Goal: Task Accomplishment & Management: Use online tool/utility

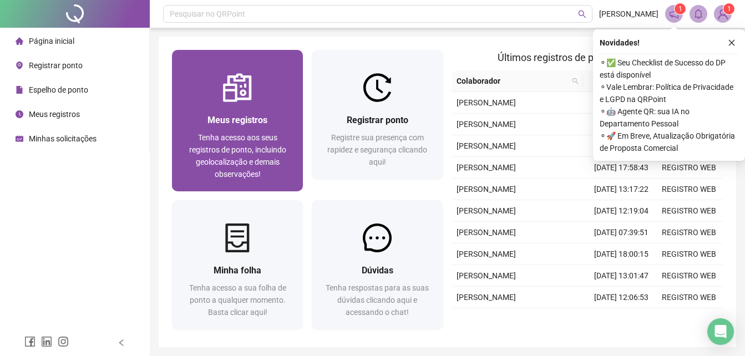
click at [252, 128] on div "Meus registros Tenha acesso aos seus registros de ponto, incluindo geolocalizaç…" at bounding box center [237, 146] width 104 height 67
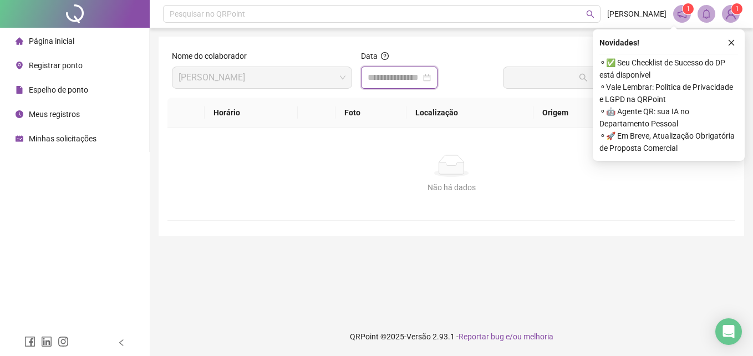
click at [393, 76] on input at bounding box center [394, 77] width 53 height 13
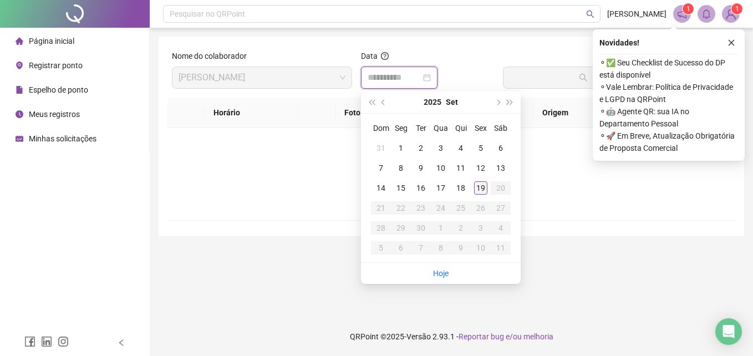
type input "**********"
drag, startPoint x: 480, startPoint y: 187, endPoint x: 509, endPoint y: 148, distance: 49.6
click at [482, 186] on div "19" at bounding box center [480, 187] width 13 height 13
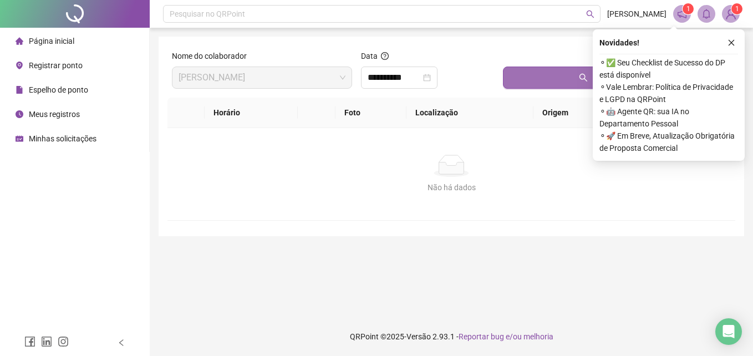
click at [569, 79] on button "Buscar registros" at bounding box center [617, 78] width 228 height 22
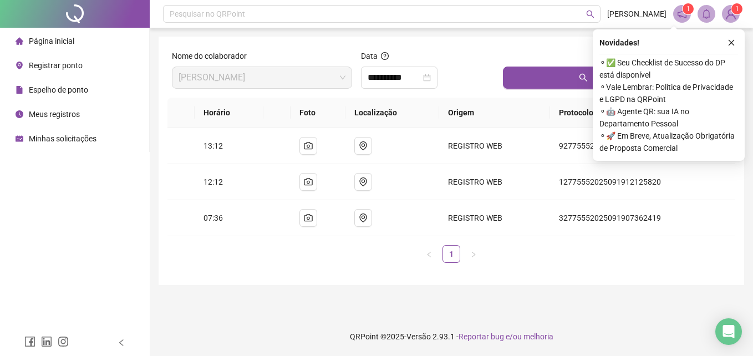
click at [65, 64] on span "Registrar ponto" at bounding box center [56, 65] width 54 height 9
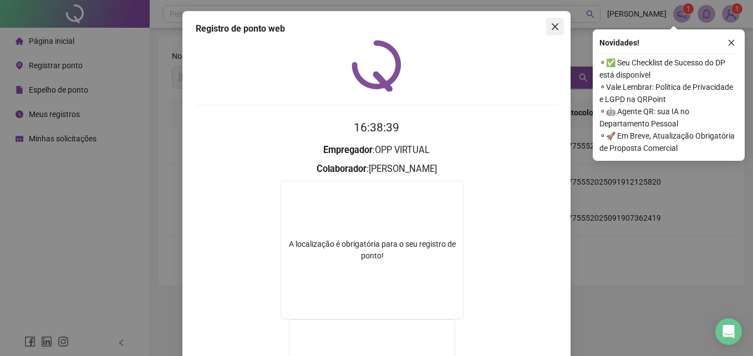
click at [555, 26] on icon "close" at bounding box center [555, 26] width 9 height 9
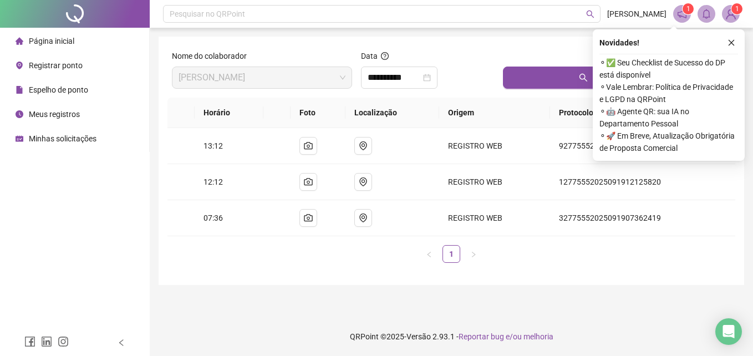
click at [68, 65] on span "Registrar ponto" at bounding box center [56, 65] width 54 height 9
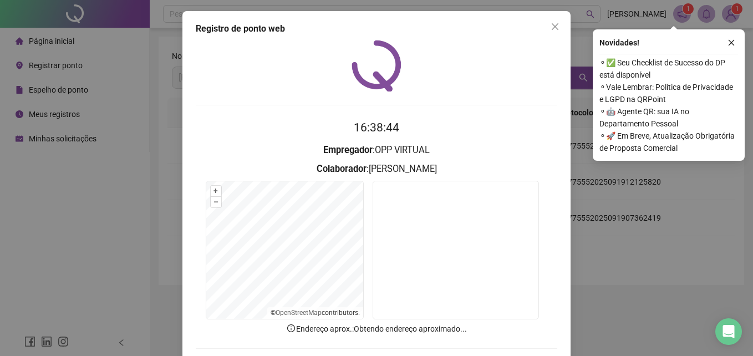
scroll to position [53, 0]
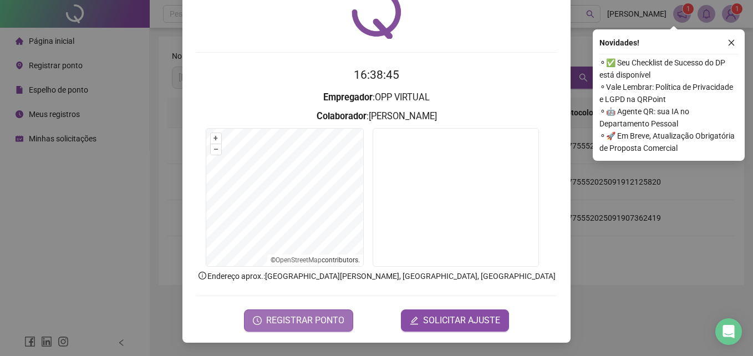
click at [297, 324] on span "REGISTRAR PONTO" at bounding box center [305, 320] width 78 height 13
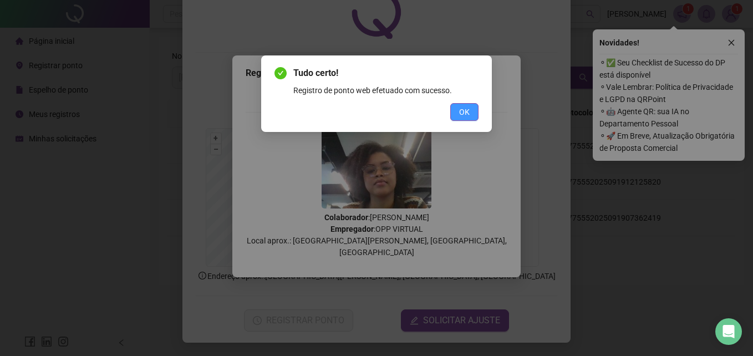
click at [458, 114] on button "OK" at bounding box center [464, 112] width 28 height 18
